Goal: Task Accomplishment & Management: Use online tool/utility

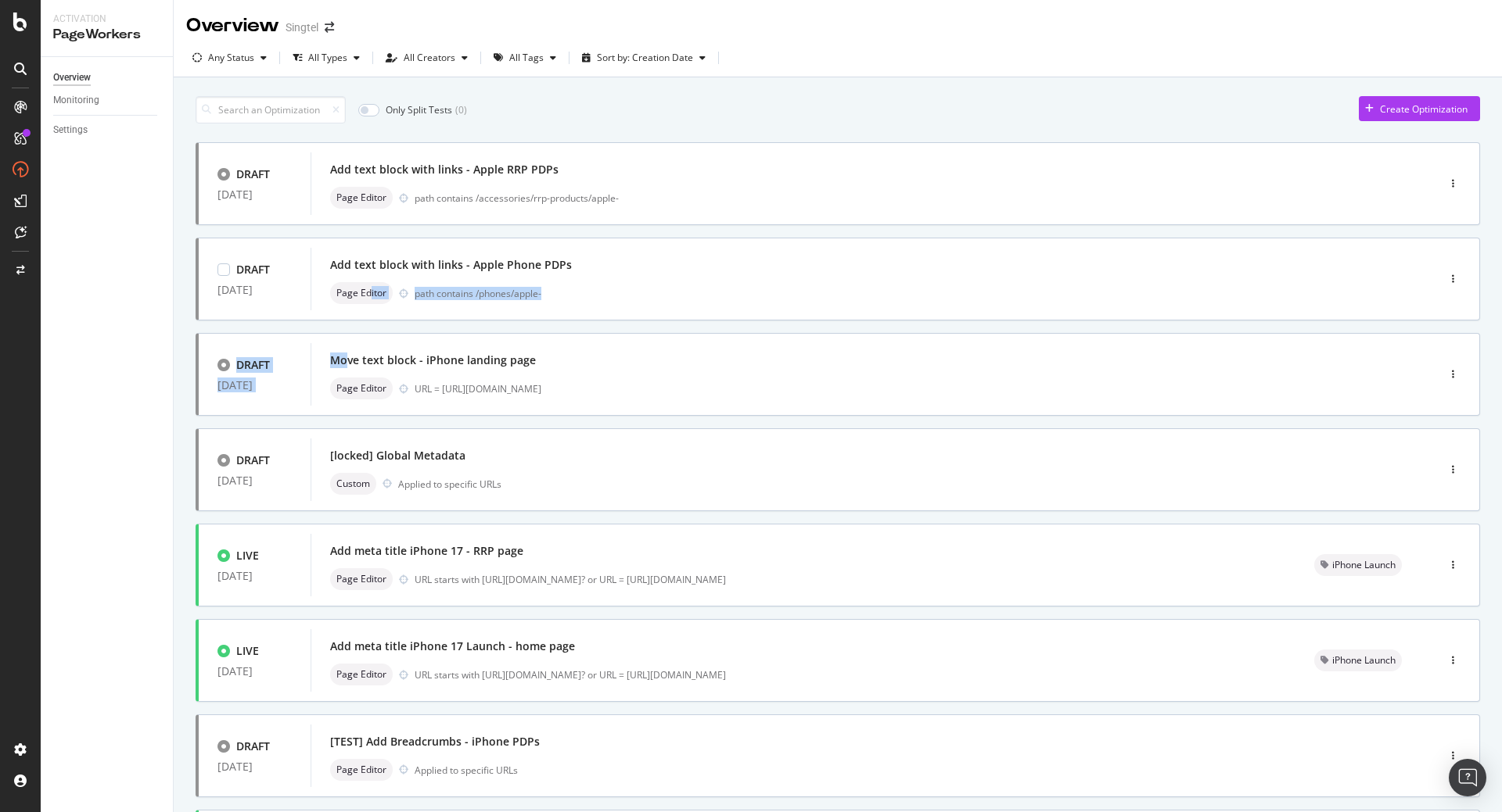
click at [368, 326] on div "DRAFT [DATE] Add text block with links - Apple RRP PDPs Page Editor path contai…" at bounding box center [838, 636] width 1285 height 988
click at [455, 553] on div "Add meta title iPhone 17 - RRP page" at bounding box center [426, 551] width 193 height 15
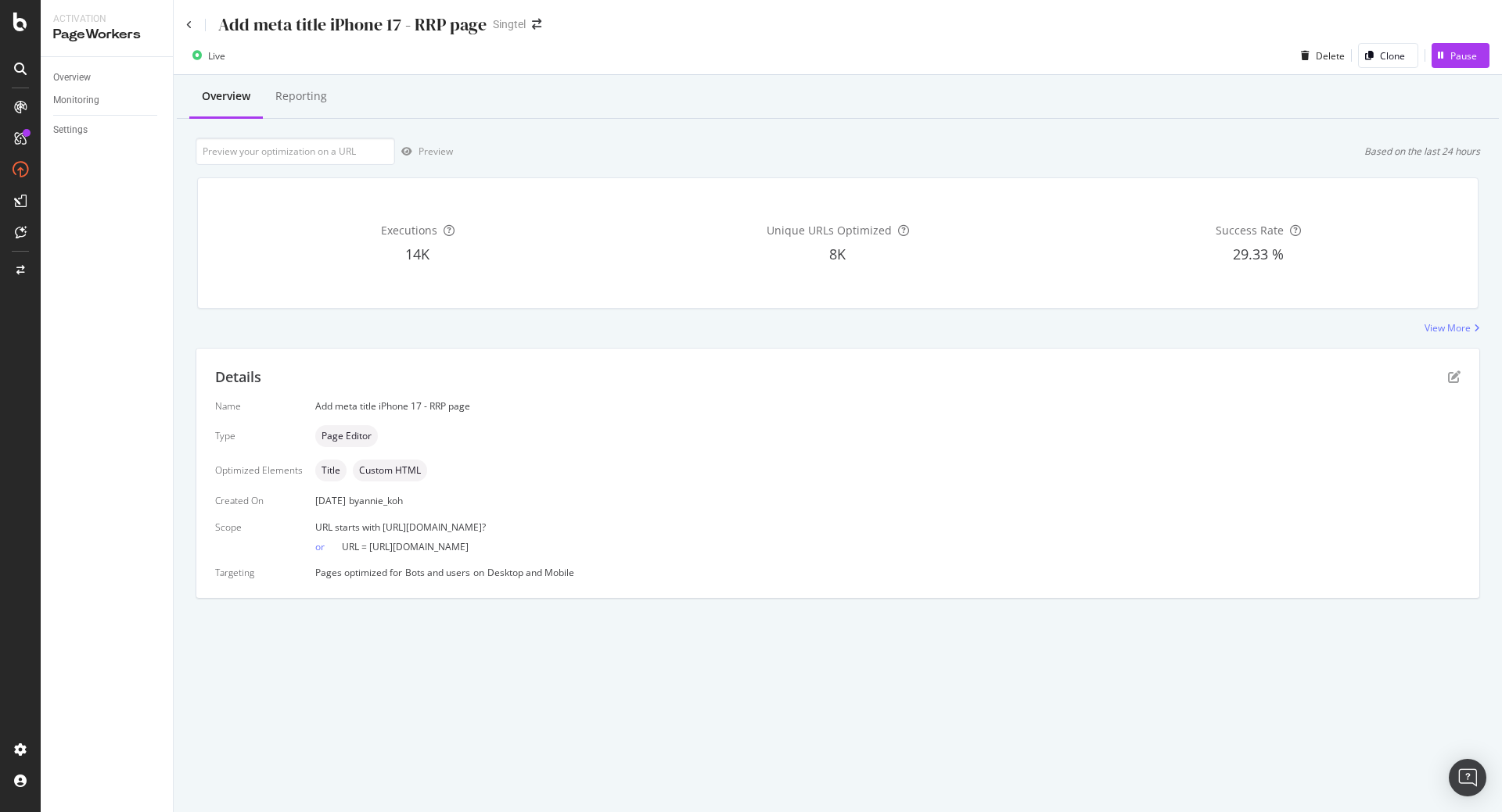
click at [188, 31] on div "Add meta title iPhone 17 - RRP page" at bounding box center [337, 25] width 301 height 24
click at [189, 26] on icon at bounding box center [189, 25] width 6 height 9
